Goal: Check status: Check status

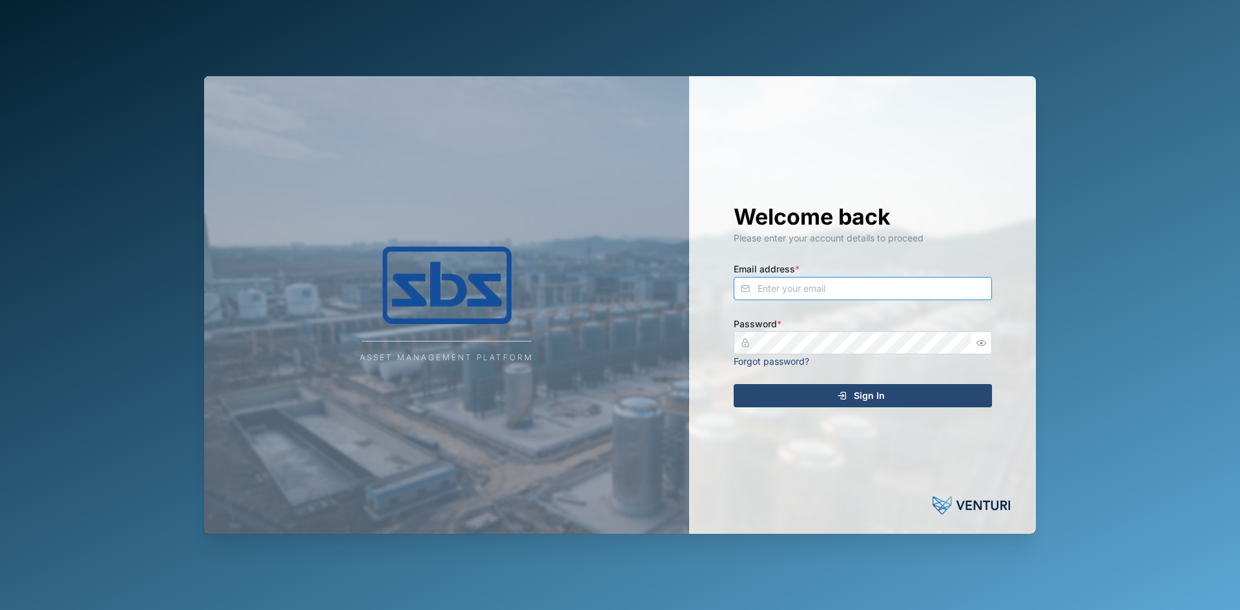
type input "[EMAIL_ADDRESS][DOMAIN_NAME]"
click at [870, 386] on span "Sign In" at bounding box center [869, 396] width 31 height 22
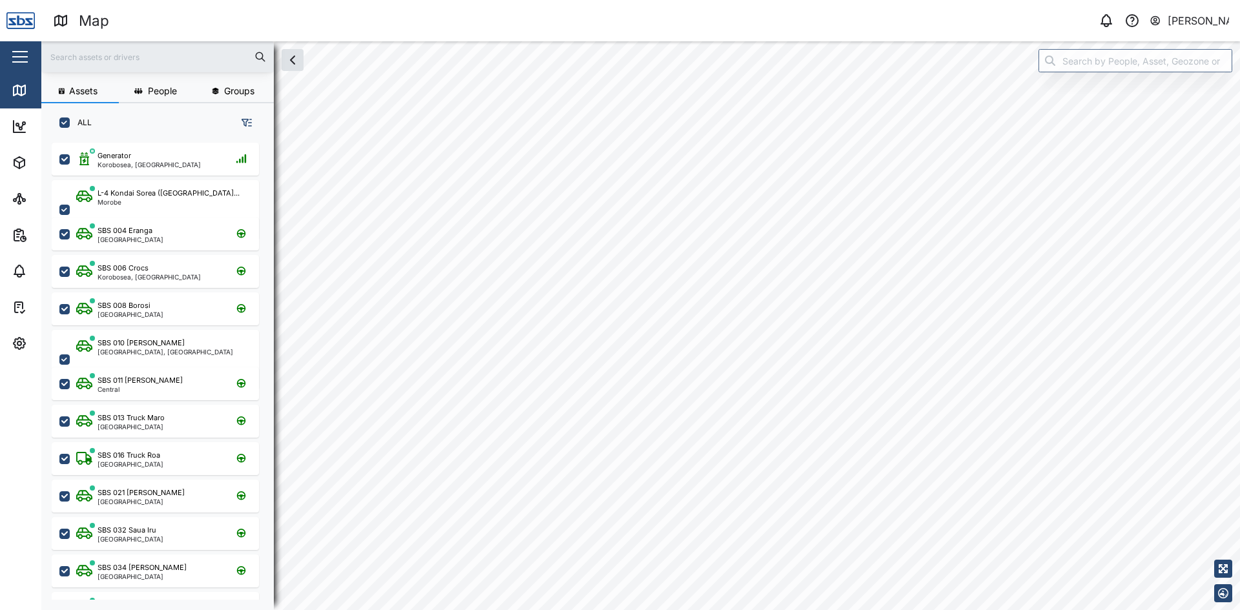
scroll to position [10, 10]
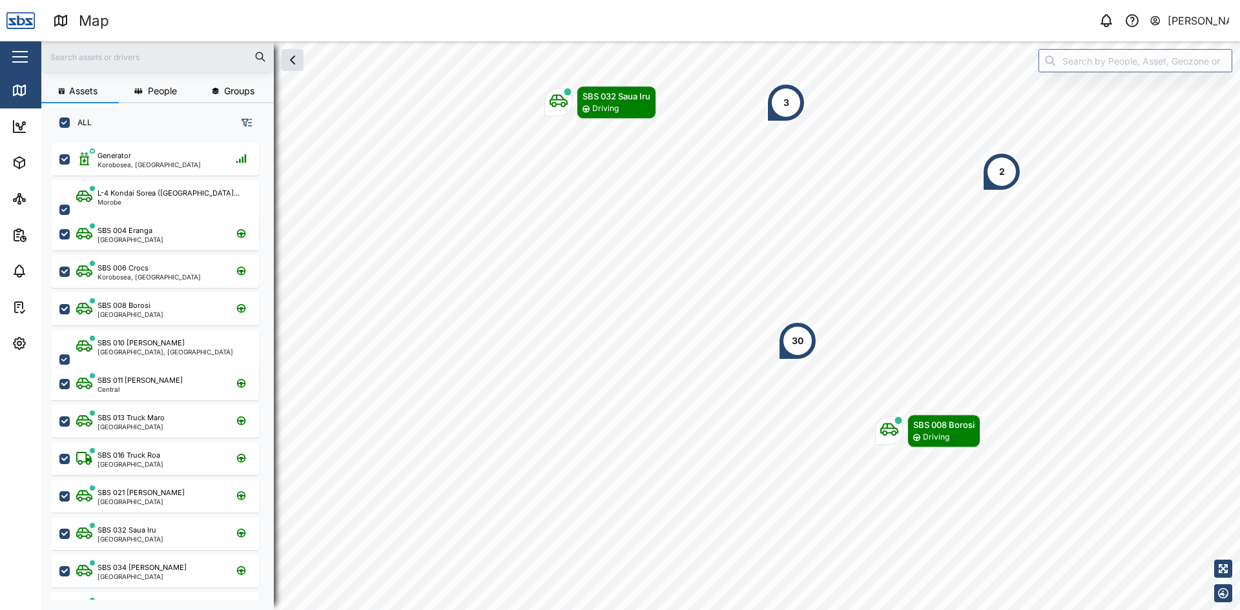
click at [112, 54] on input "text" at bounding box center [157, 56] width 217 height 19
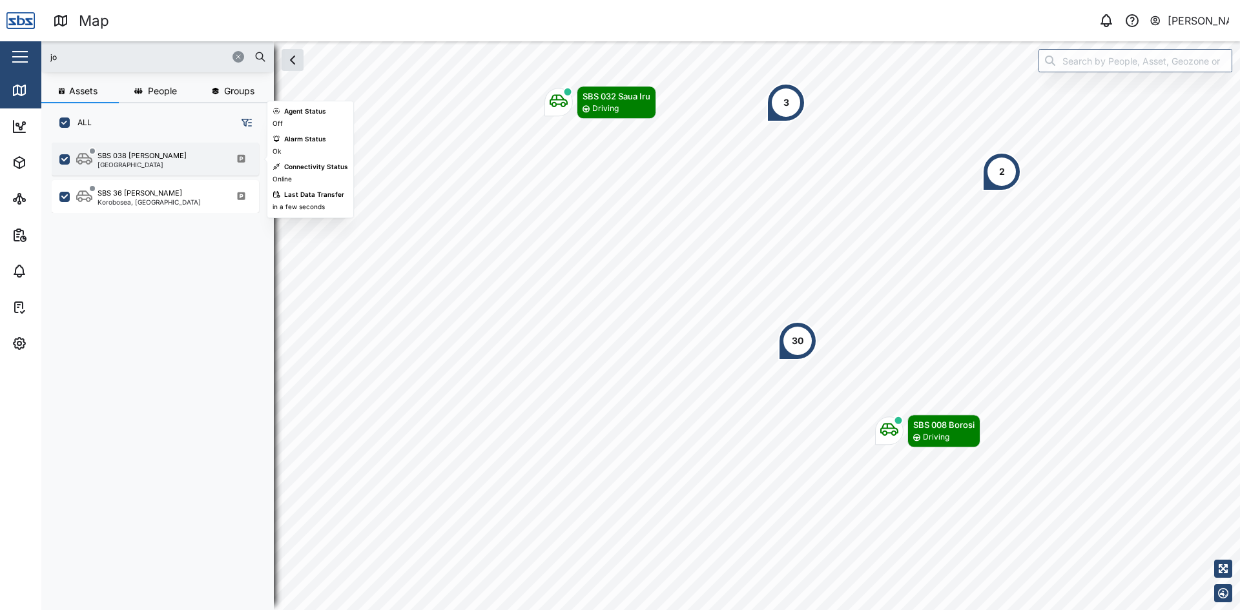
type input "jo"
click at [158, 148] on div "SBS 038 [PERSON_NAME] [GEOGRAPHIC_DATA]" at bounding box center [155, 159] width 207 height 33
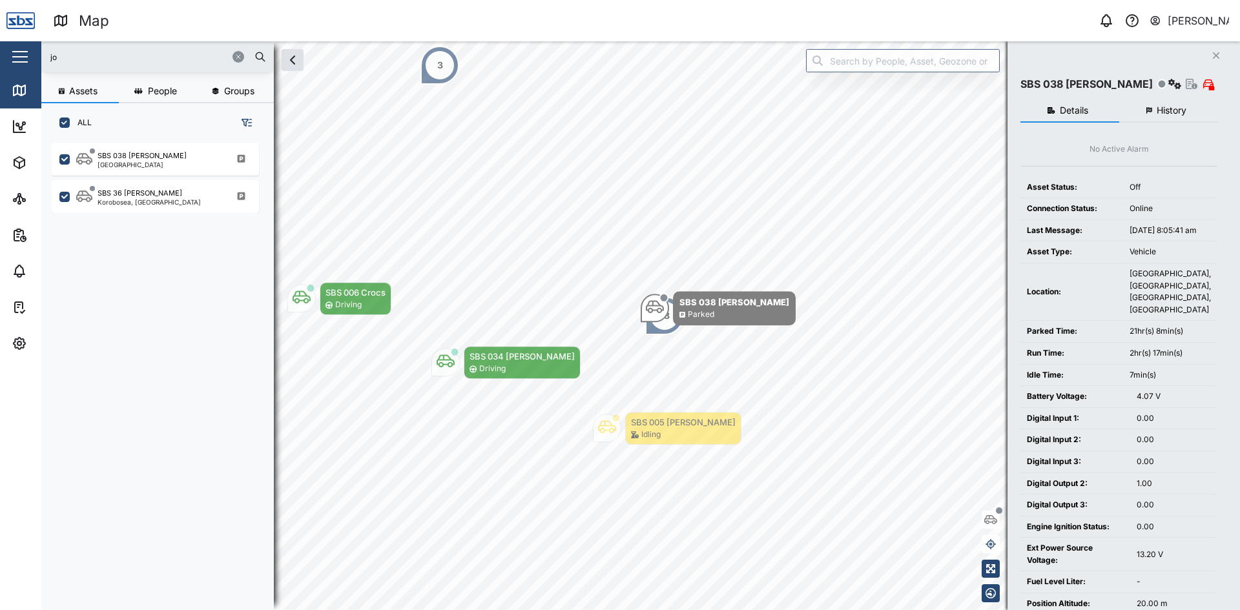
click at [1149, 115] on button "History" at bounding box center [1168, 110] width 99 height 23
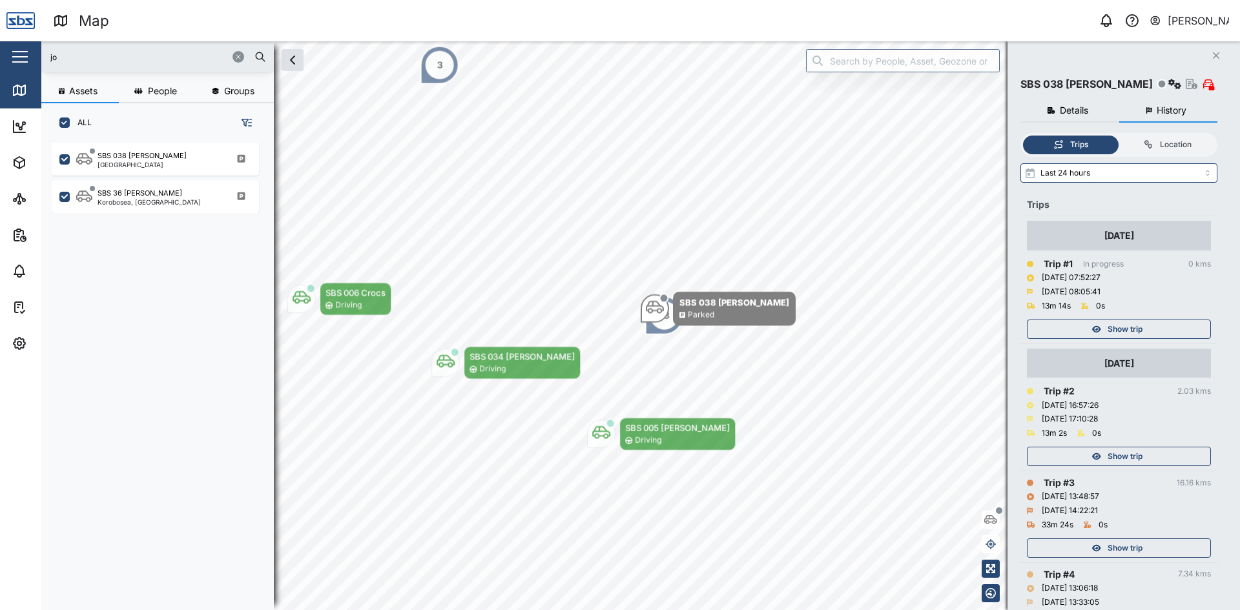
click at [1132, 329] on span "Show trip" at bounding box center [1124, 329] width 35 height 18
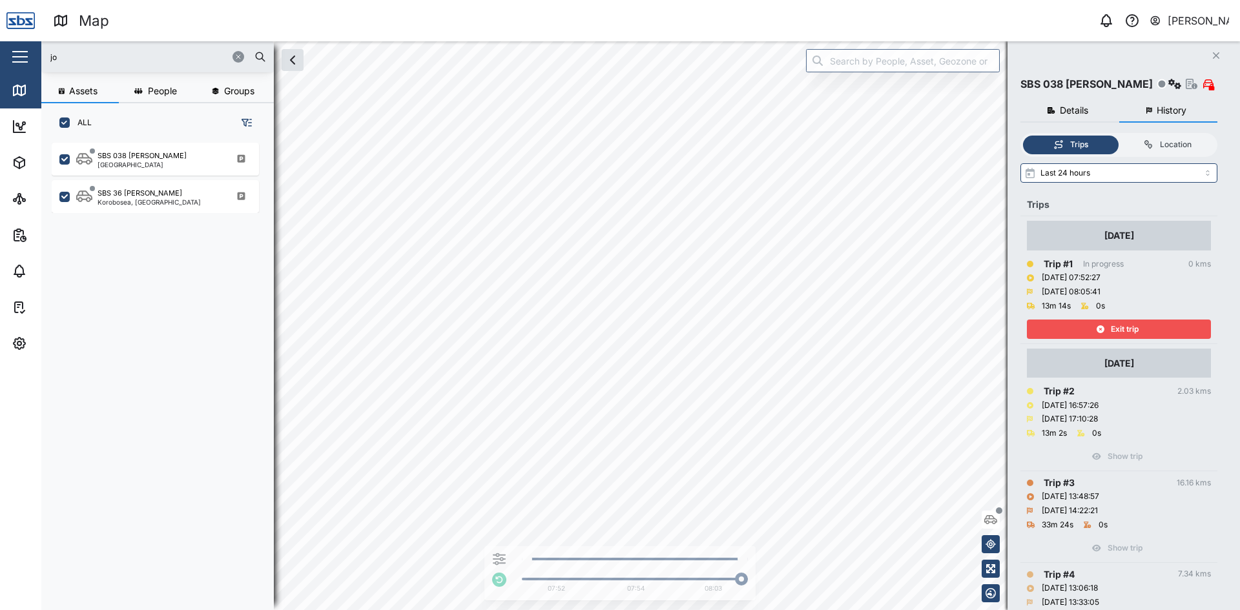
click at [1218, 59] on icon "Close" at bounding box center [1216, 55] width 8 height 10
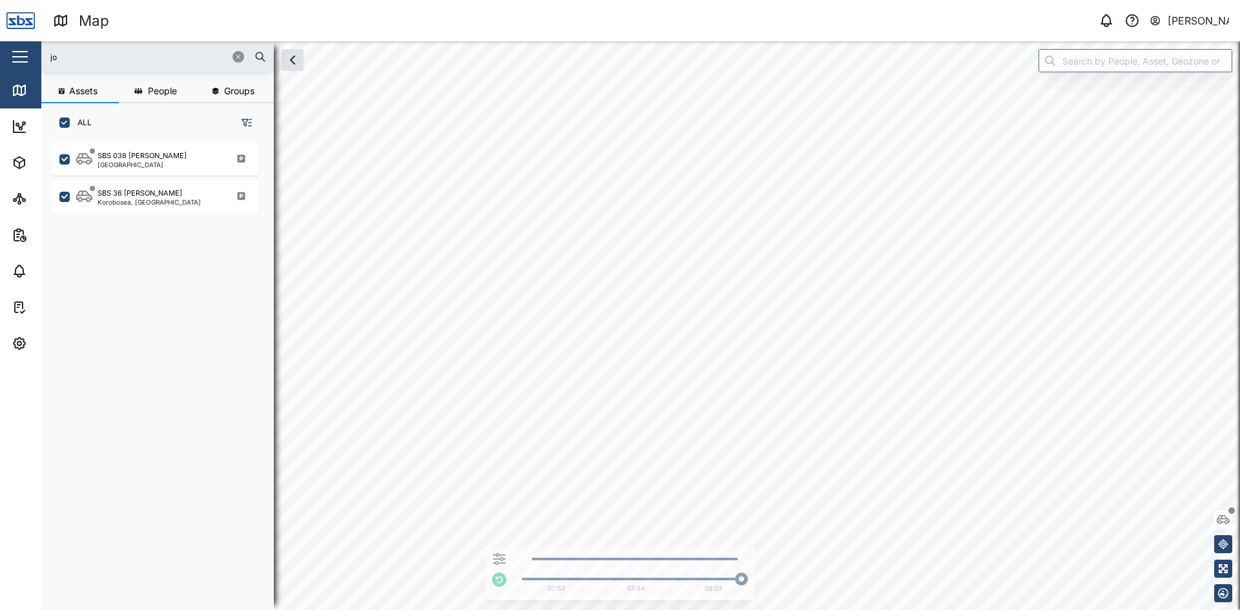
click at [238, 59] on icon "button" at bounding box center [238, 57] width 8 height 8
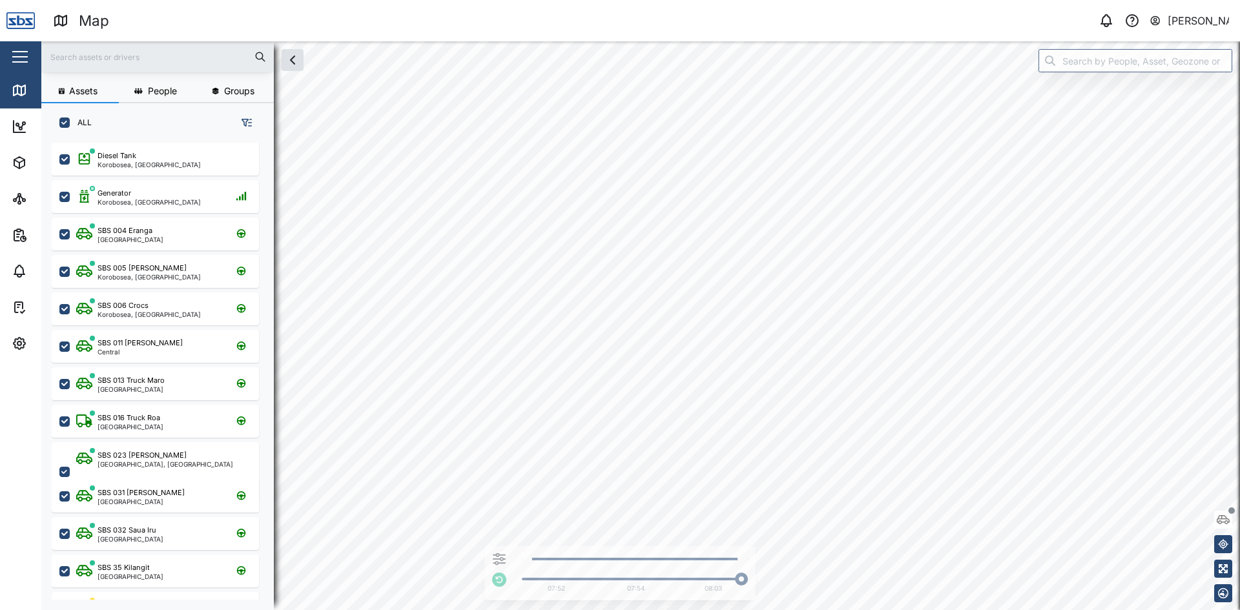
click at [112, 63] on input "text" at bounding box center [157, 56] width 217 height 19
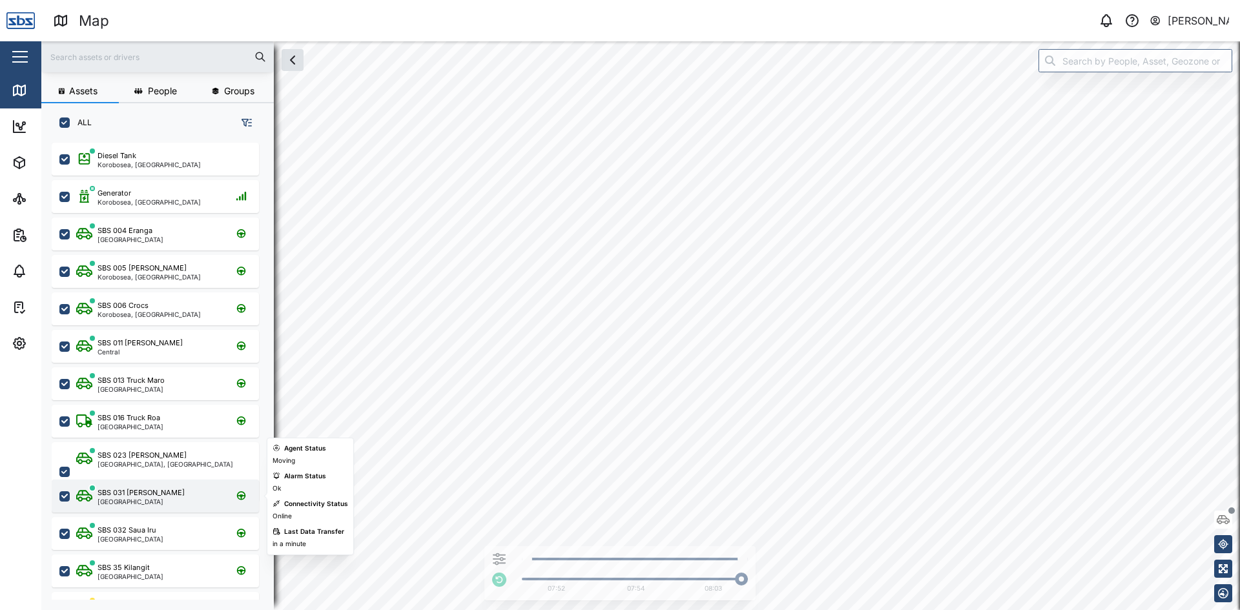
click at [123, 498] on div "[GEOGRAPHIC_DATA]" at bounding box center [140, 501] width 87 height 6
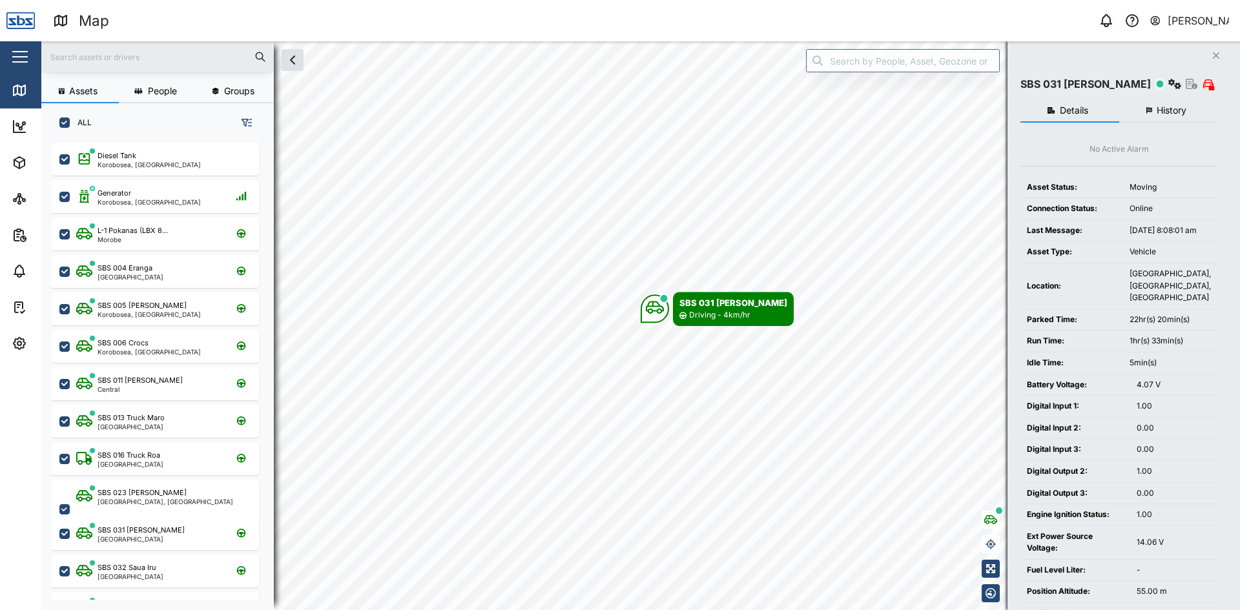
click at [1161, 108] on span "History" at bounding box center [1171, 110] width 30 height 9
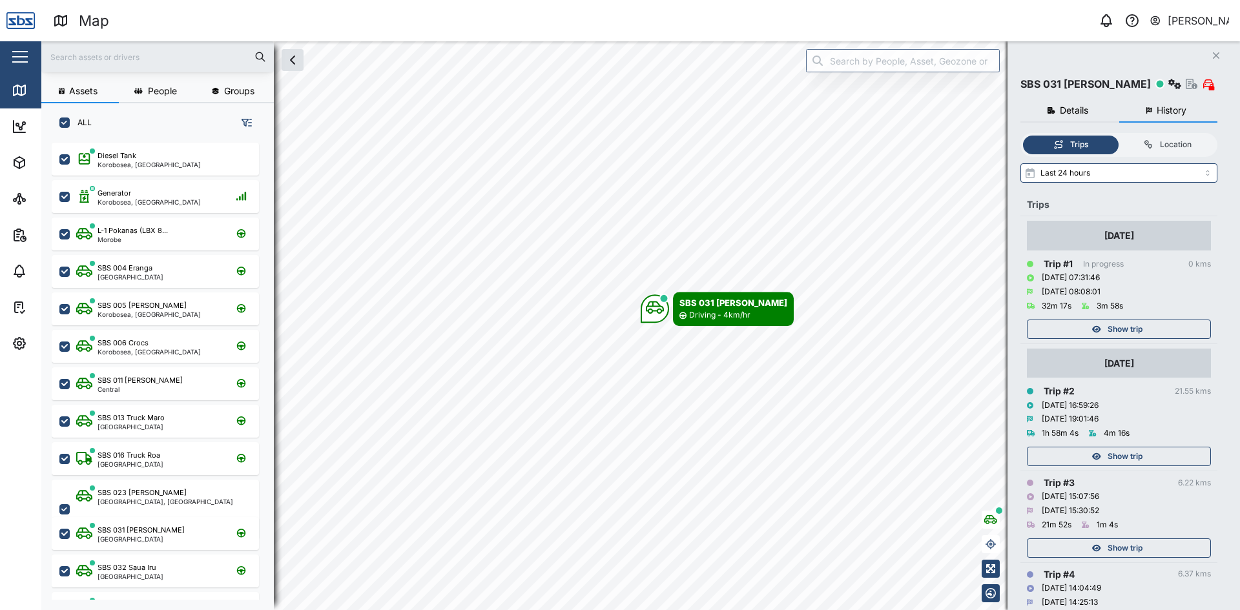
click at [1105, 325] on div "Show trip" at bounding box center [1117, 329] width 168 height 18
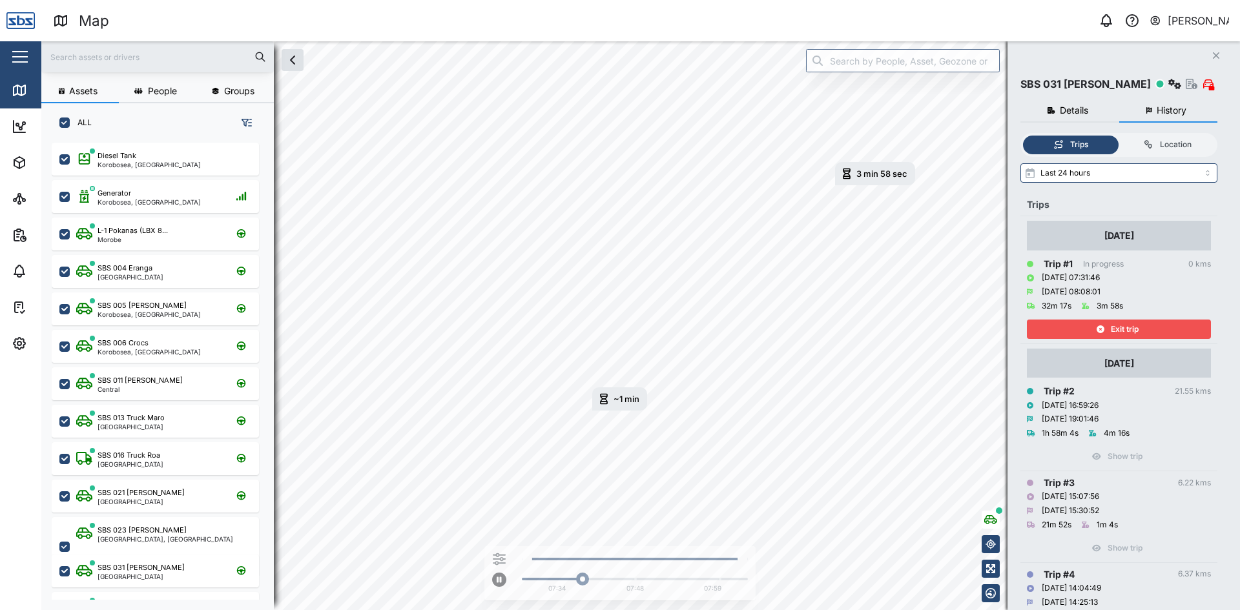
click at [1214, 54] on icon "button" at bounding box center [1216, 55] width 6 height 6
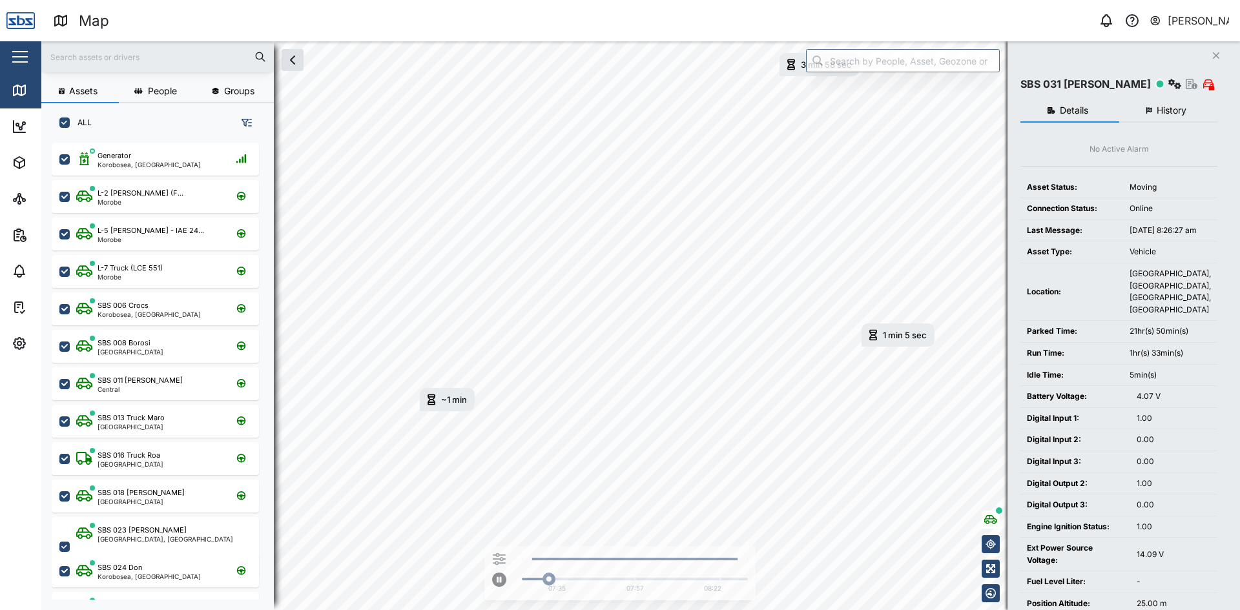
click at [1213, 60] on icon "Close" at bounding box center [1216, 55] width 8 height 10
